Goal: Information Seeking & Learning: Compare options

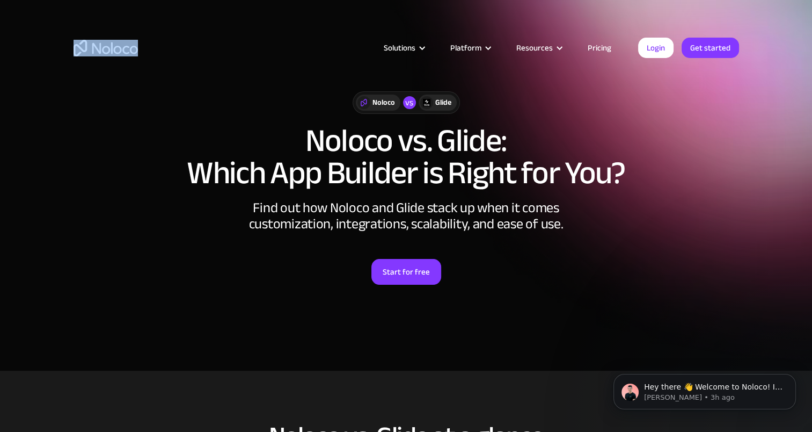
drag, startPoint x: 155, startPoint y: 54, endPoint x: 65, endPoint y: 46, distance: 90.0
click at [65, 46] on div "Solutions Use Cases Business Types Project Management Keep track of customers, …" at bounding box center [406, 58] width 687 height 63
click at [154, 51] on article "Solutions Use Cases Business Types Project Management Keep track of customers, …" at bounding box center [388, 48] width 500 height 14
drag, startPoint x: 162, startPoint y: 47, endPoint x: 62, endPoint y: 49, distance: 100.4
click at [62, 49] on div "Solutions Use Cases Business Types Project Management Keep track of customers, …" at bounding box center [406, 50] width 812 height 101
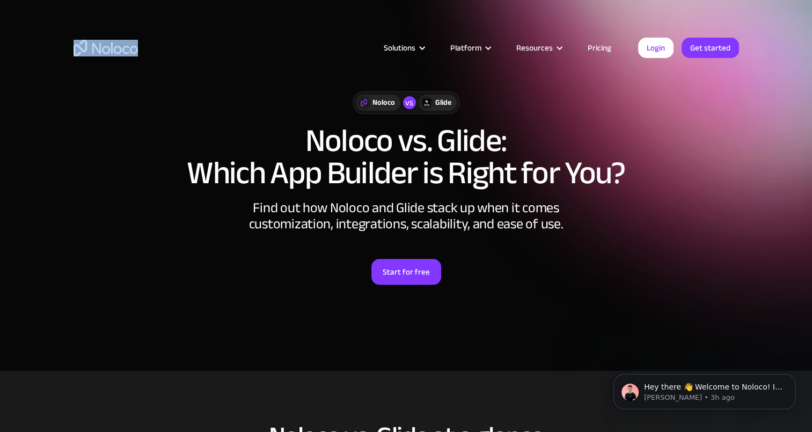
click at [138, 67] on div "Solutions Use Cases Business Types Project Management Keep track of customers, …" at bounding box center [406, 58] width 687 height 63
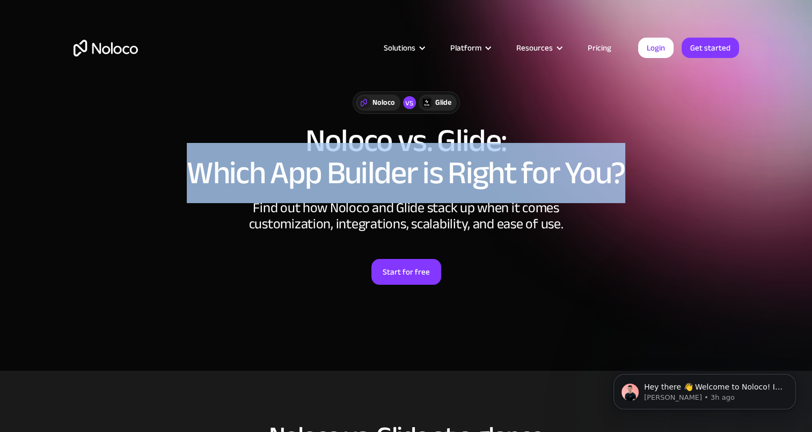
drag, startPoint x: 189, startPoint y: 172, endPoint x: 634, endPoint y: 159, distance: 444.7
click at [634, 159] on h1 "Noloco vs. Glide: Which App Builder is Right for You?" at bounding box center [407, 157] width 666 height 64
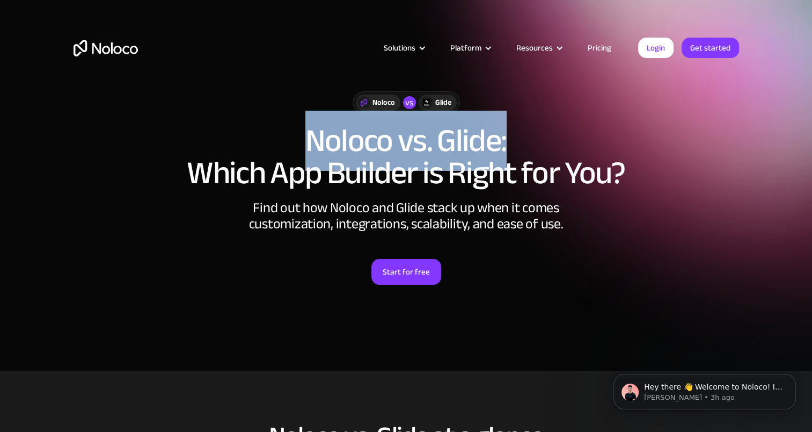
drag, startPoint x: 311, startPoint y: 135, endPoint x: 506, endPoint y: 134, distance: 194.4
click at [506, 134] on h1 "Noloco vs. Glide: Which App Builder is Right for You?" at bounding box center [407, 157] width 666 height 64
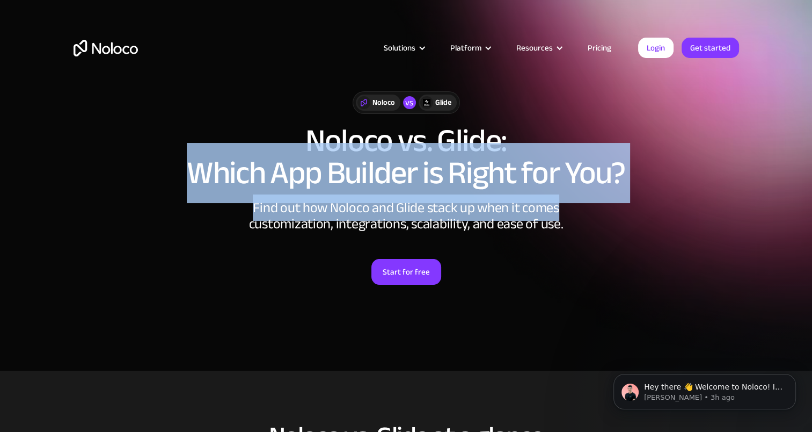
drag, startPoint x: 190, startPoint y: 172, endPoint x: 646, endPoint y: 196, distance: 456.5
click at [646, 196] on div "Noloco vs Glide Noloco vs. Glide: Which App Builder is Right for You? Find out …" at bounding box center [406, 199] width 687 height 236
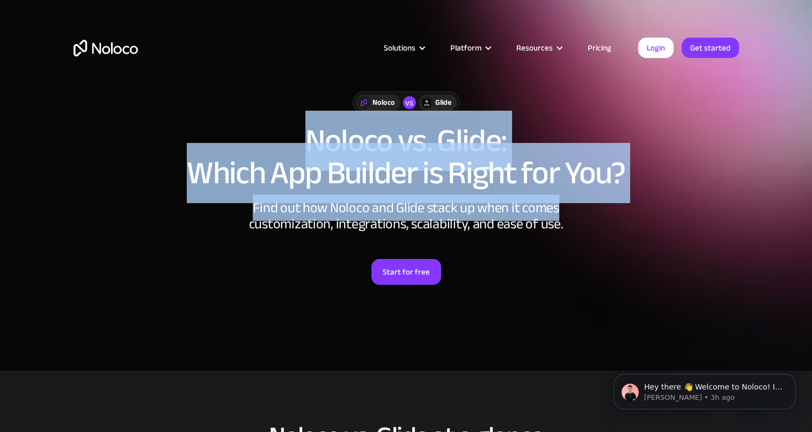
drag, startPoint x: 308, startPoint y: 131, endPoint x: 630, endPoint y: 193, distance: 327.6
click at [630, 193] on div "Noloco vs Glide Noloco vs. Glide: Which App Builder is Right for You? Find out …" at bounding box center [406, 199] width 687 height 236
click at [199, 189] on h1 "Noloco vs. Glide: Which App Builder is Right for You?" at bounding box center [407, 157] width 666 height 64
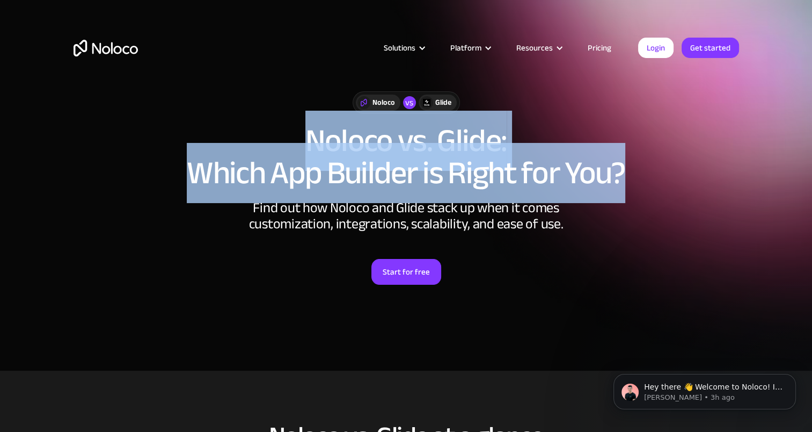
drag, startPoint x: 310, startPoint y: 137, endPoint x: 653, endPoint y: 176, distance: 345.2
click at [653, 176] on h1 "Noloco vs. Glide: Which App Builder is Right for You?" at bounding box center [407, 157] width 666 height 64
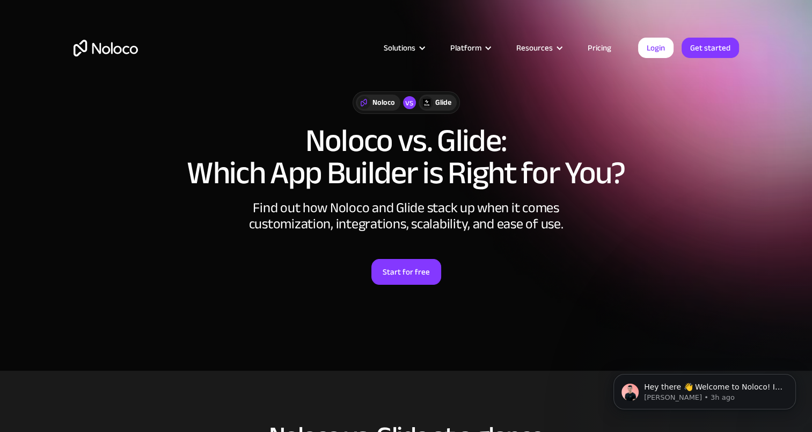
click at [225, 272] on div "Start for free" at bounding box center [407, 272] width 666 height 26
drag, startPoint x: 180, startPoint y: 45, endPoint x: 79, endPoint y: 43, distance: 101.5
click at [79, 43] on div "Solutions Use Cases Business Types Project Management Keep track of customers, …" at bounding box center [406, 58] width 687 height 63
